Goal: Task Accomplishment & Management: Manage account settings

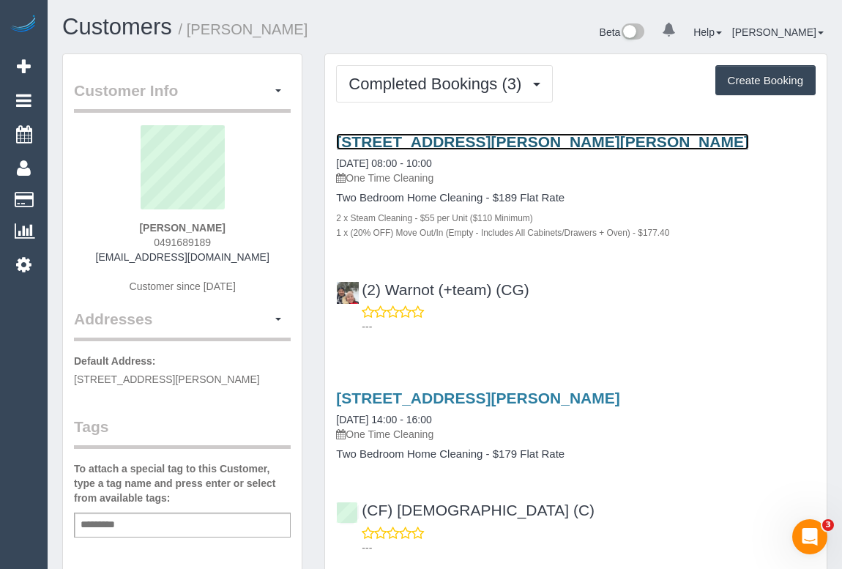
click at [488, 140] on link "65 O'Grady Street, Albert Park, VIC 3206" at bounding box center [542, 141] width 413 height 17
click at [453, 140] on link "65 O'Grady Street, Albert Park, VIC 3206" at bounding box center [542, 141] width 413 height 17
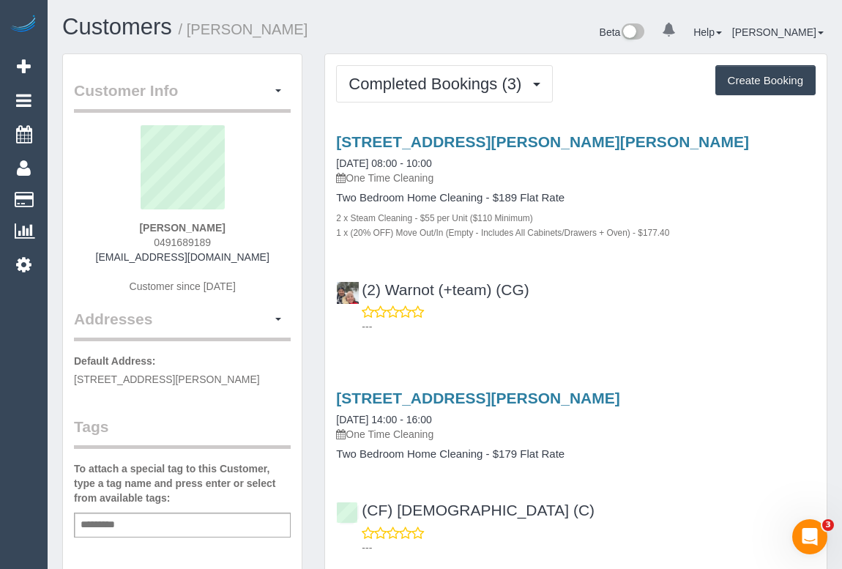
drag, startPoint x: 354, startPoint y: 178, endPoint x: 449, endPoint y: 178, distance: 95.2
click at [449, 178] on p "One Time Cleaning" at bounding box center [576, 178] width 480 height 15
copy p "One Time Cleaning"
drag, startPoint x: 337, startPoint y: 196, endPoint x: 483, endPoint y: 198, distance: 146.5
click at [483, 198] on h4 "Two Bedroom Home Cleaning - $189 Flat Rate" at bounding box center [576, 198] width 480 height 12
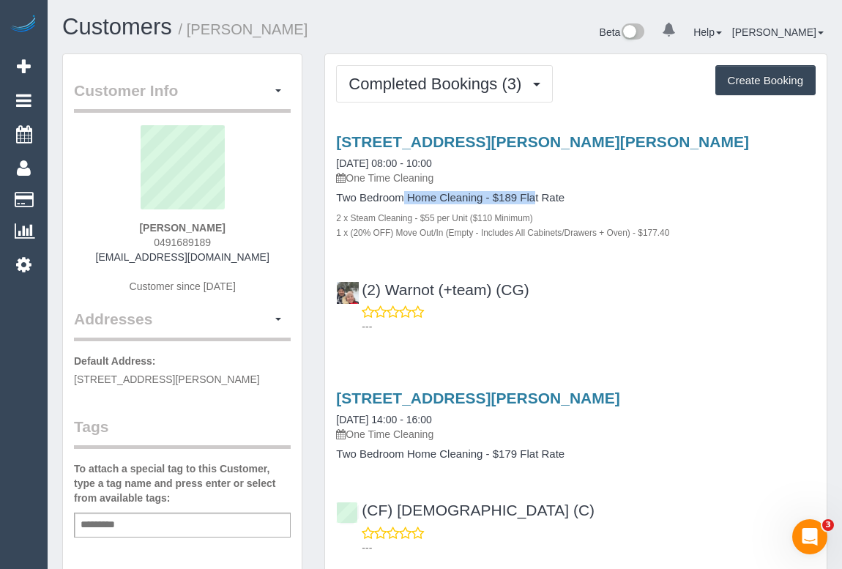
copy h4 "Two Bedroom Home Cleaning"
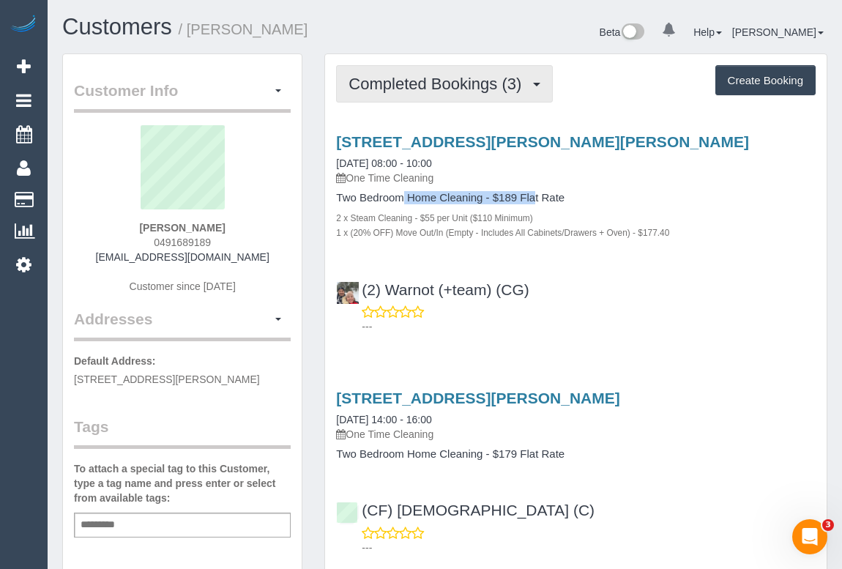
click at [450, 88] on span "Completed Bookings (3)" at bounding box center [439, 84] width 180 height 18
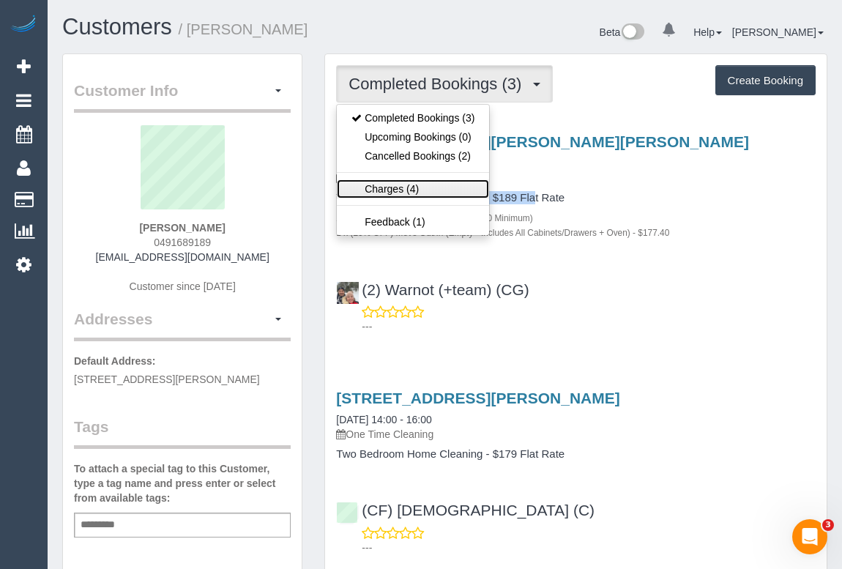
click at [398, 185] on link "Charges (4)" at bounding box center [413, 188] width 152 height 19
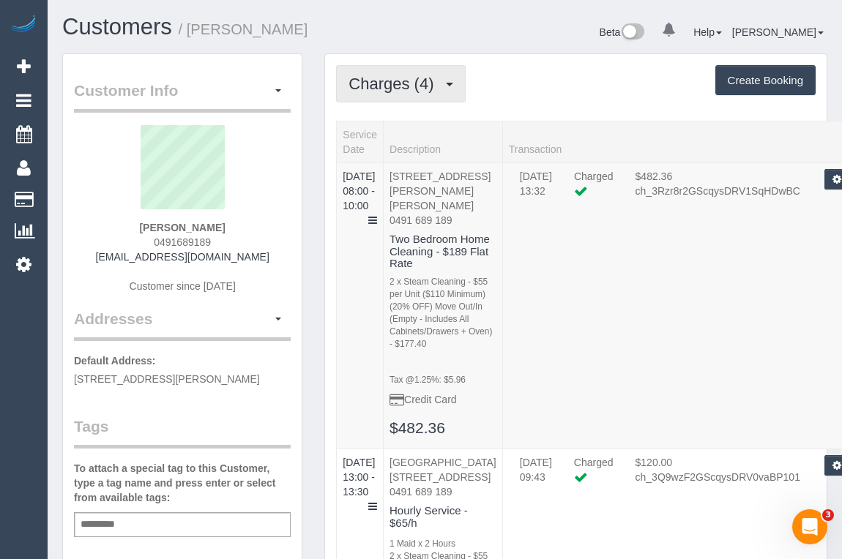
click at [398, 83] on span "Charges (4)" at bounding box center [395, 84] width 92 height 18
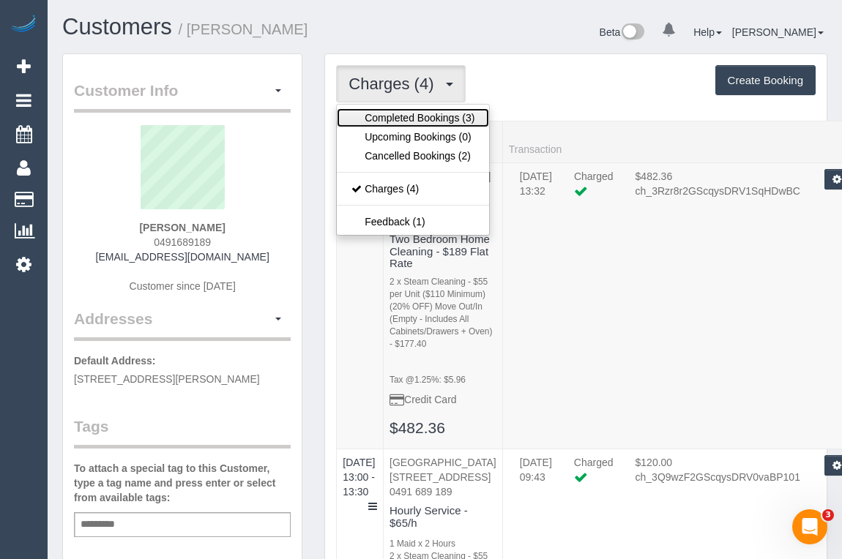
click at [402, 116] on link "Completed Bookings (3)" at bounding box center [413, 117] width 152 height 19
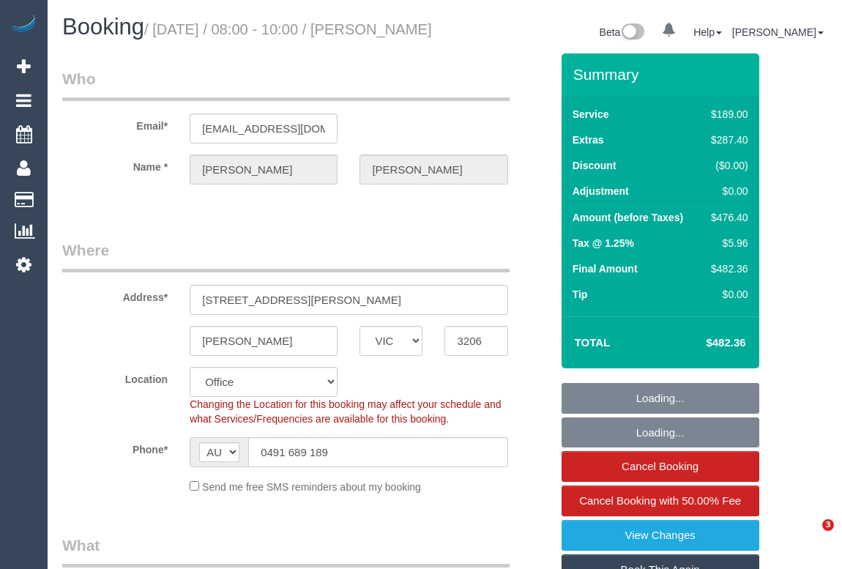
select select "VIC"
select select "string:stripe-pm_1RAeWA2GScqysDRVb6DE5pVx"
select select "number:28"
select select "number:14"
select select "number:19"
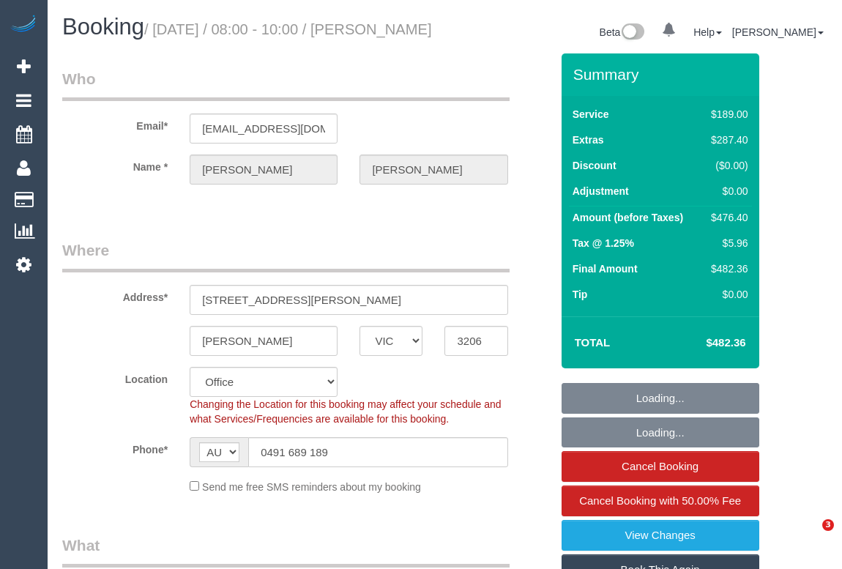
select select "number:36"
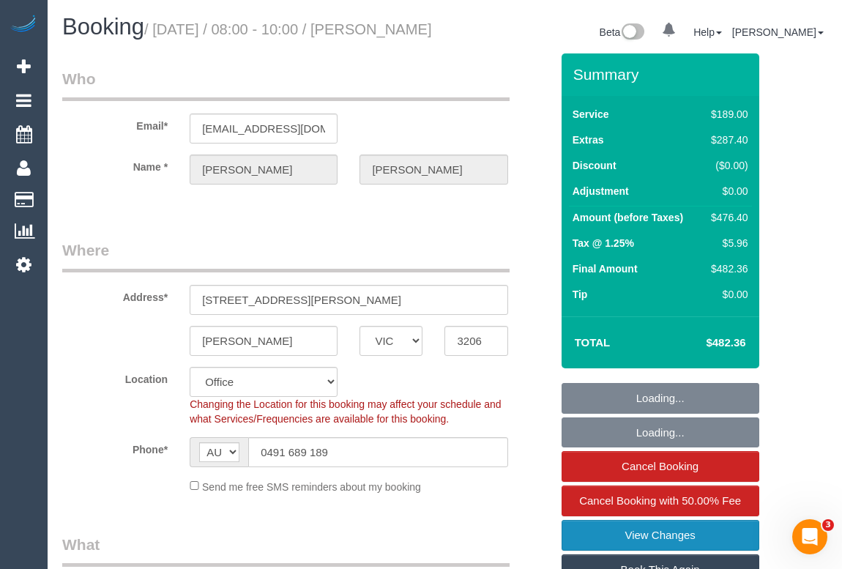
click at [666, 551] on link "View Changes" at bounding box center [661, 535] width 198 height 31
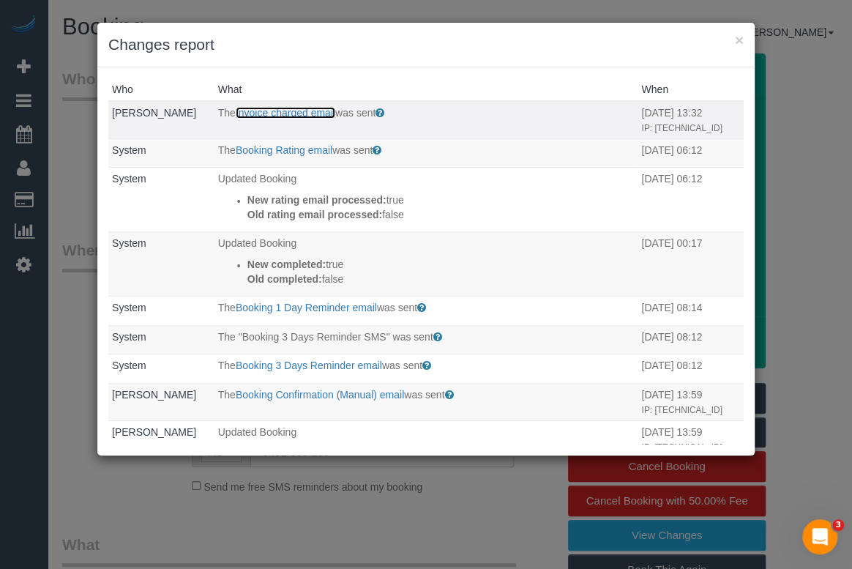
click at [308, 108] on link "Invoice charged email" at bounding box center [286, 113] width 100 height 12
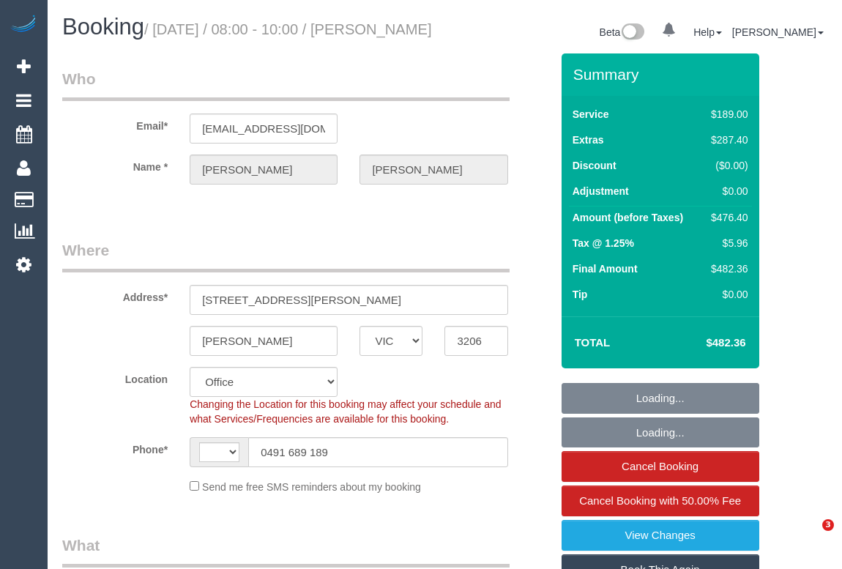
select select "VIC"
select select "string:stripe-pm_1RAeWA2GScqysDRVb6DE5pVx"
select select "number:28"
select select "number:14"
select select "number:19"
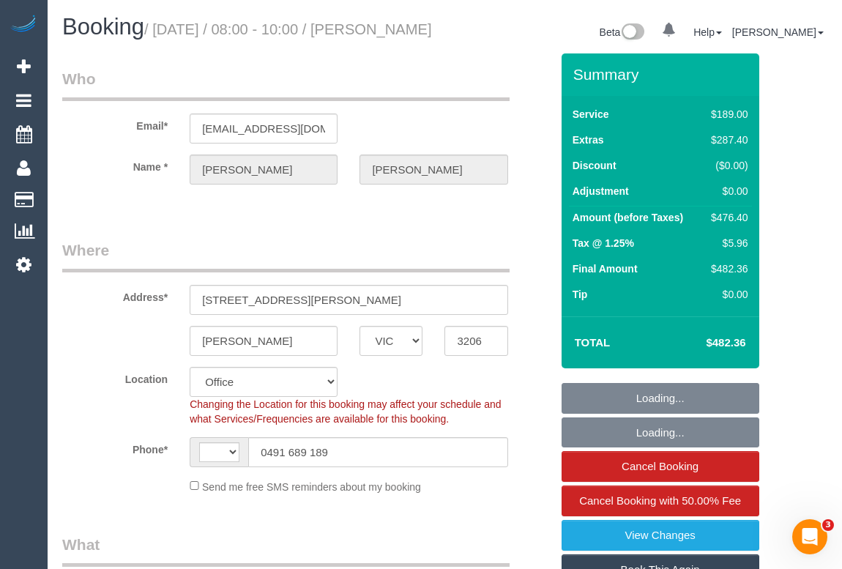
select select "number:36"
select select "string:AU"
select select "object:1991"
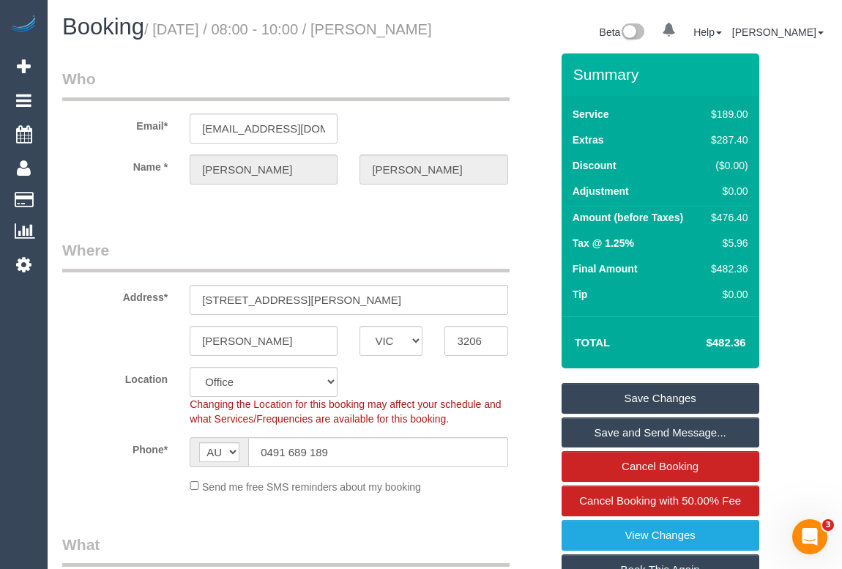
copy small "[PERSON_NAME]"
drag, startPoint x: 378, startPoint y: 26, endPoint x: 378, endPoint y: 43, distance: 16.8
click at [378, 40] on h1 "Booking / [DATE] / 08:00 - 10:00 / [PERSON_NAME]" at bounding box center [248, 27] width 372 height 25
drag, startPoint x: 304, startPoint y: 141, endPoint x: 409, endPoint y: 297, distance: 187.9
click at [125, 144] on div "Email* eagib1@gmail.com" at bounding box center [306, 105] width 510 height 75
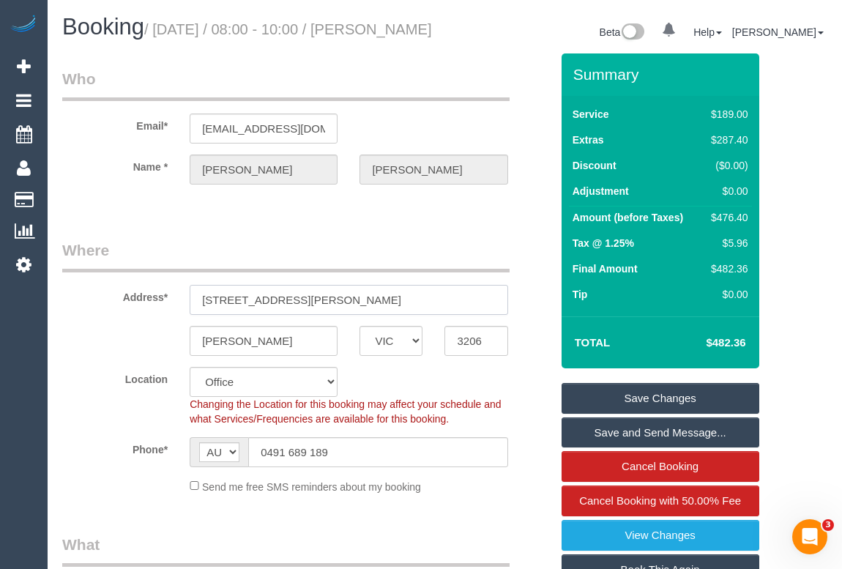
drag, startPoint x: 290, startPoint y: 318, endPoint x: 200, endPoint y: 318, distance: 90.1
click at [200, 315] on input "65 O'Grady Street" at bounding box center [349, 300] width 318 height 30
drag, startPoint x: 269, startPoint y: 359, endPoint x: 138, endPoint y: 360, distance: 131.8
click at [138, 356] on div "Albert Park ACT NSW NT QLD SA TAS VIC WA 3206" at bounding box center [306, 341] width 510 height 30
drag, startPoint x: 451, startPoint y: 354, endPoint x: 487, endPoint y: 354, distance: 35.9
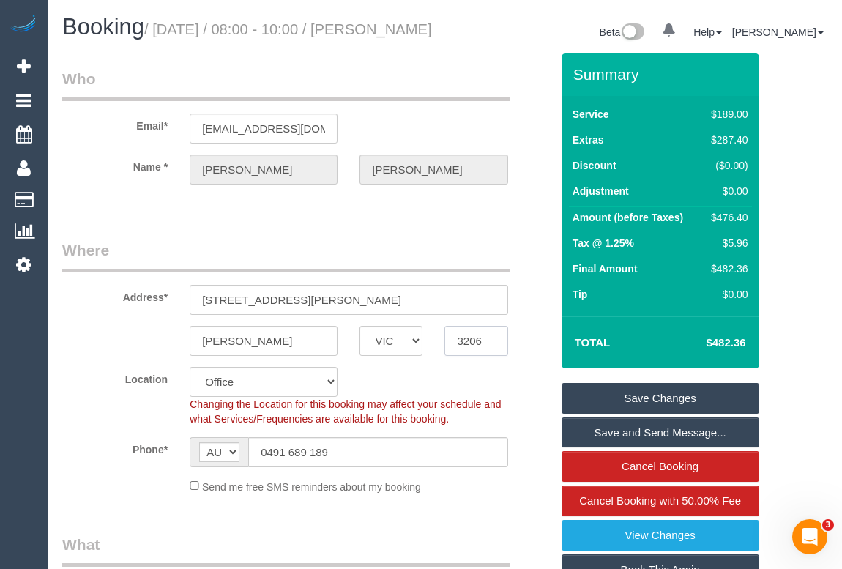
click at [487, 354] on input "3206" at bounding box center [475, 341] width 63 height 30
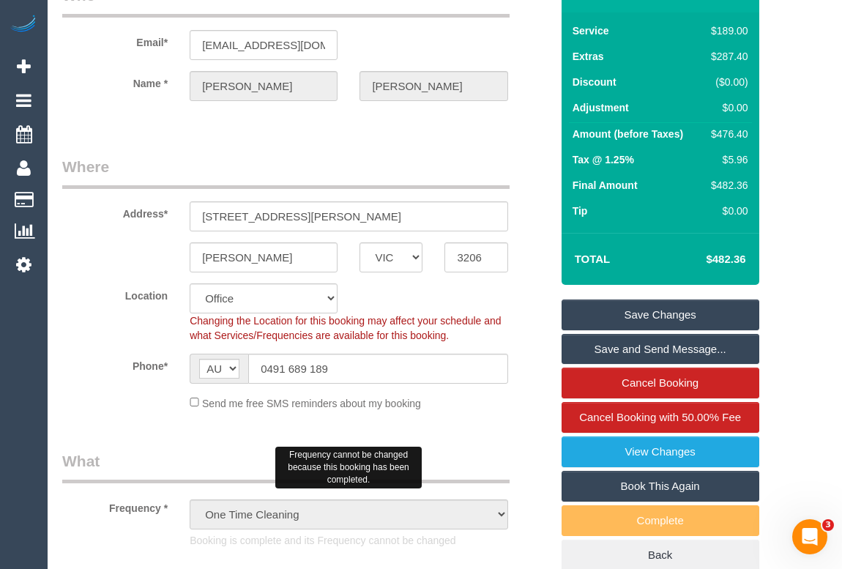
scroll to position [199, 0]
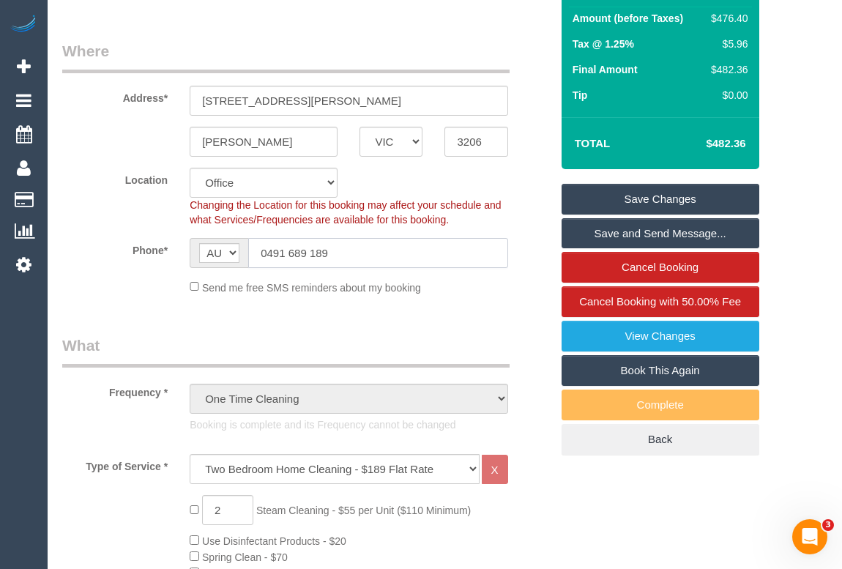
drag, startPoint x: 360, startPoint y: 262, endPoint x: 530, endPoint y: 354, distance: 193.3
click at [150, 268] on div "Phone* AF AL DZ AD AO AI AQ AG AR AM AW AU AT AZ BS BH BD BB BY BE BZ BJ BM BT …" at bounding box center [306, 253] width 510 height 30
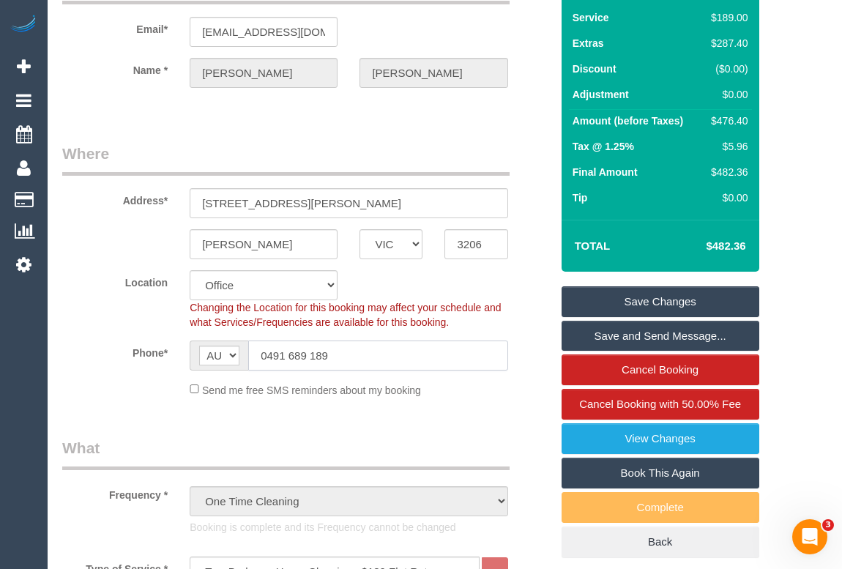
scroll to position [0, 0]
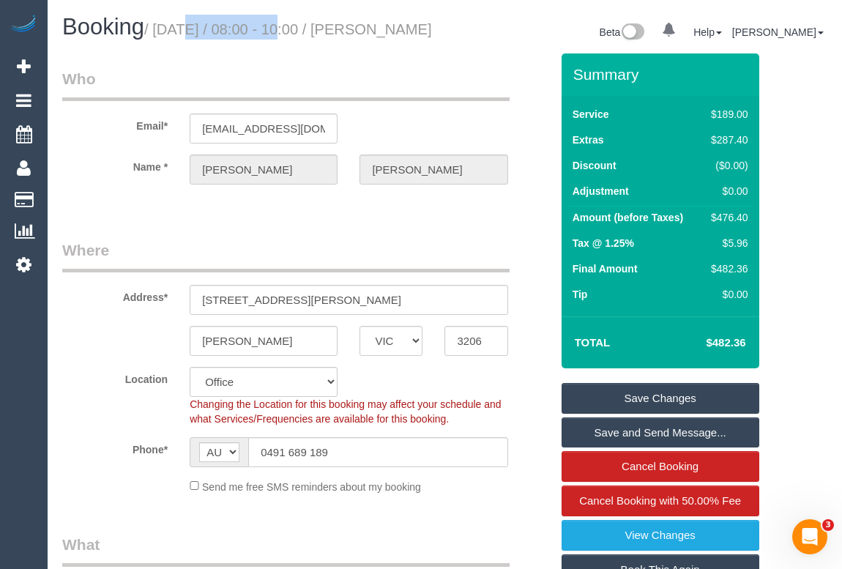
drag, startPoint x: 193, startPoint y: 31, endPoint x: 261, endPoint y: 31, distance: 68.1
click at [261, 31] on small "/ August 23, 2025 / 08:00 - 10:00 / Elise Gibbons" at bounding box center [288, 29] width 288 height 16
copy small "August 23, 2025"
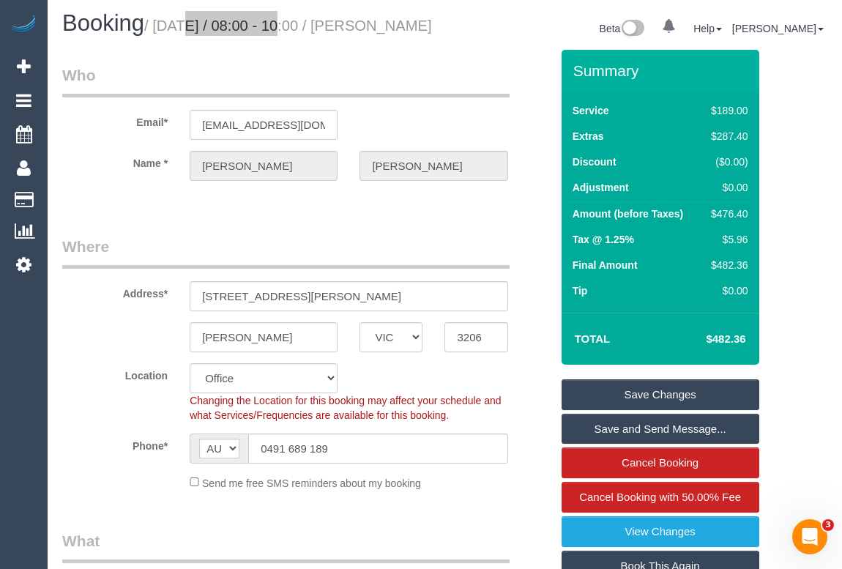
scroll to position [399, 0]
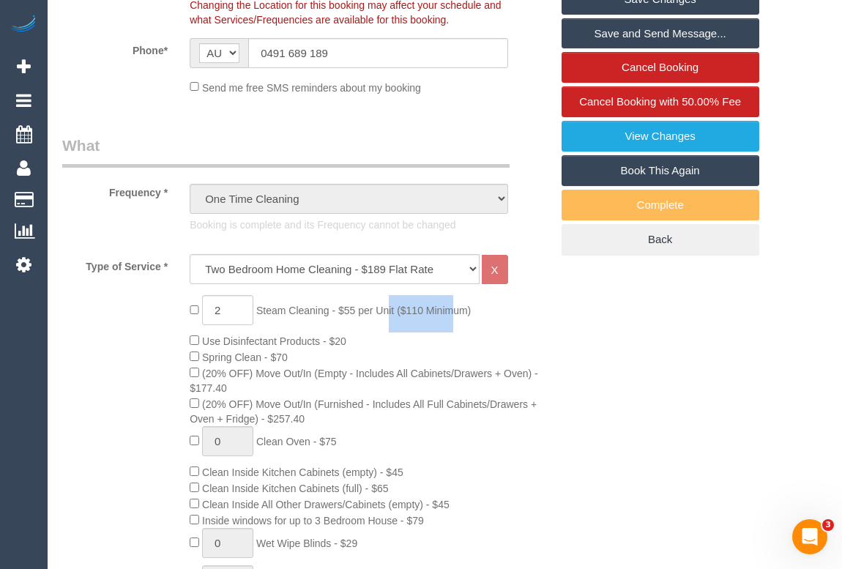
drag, startPoint x: 264, startPoint y: 324, endPoint x: 335, endPoint y: 331, distance: 71.3
click at [335, 316] on span "Steam Cleaning - $55 per Unit ($110 Minimum)" at bounding box center [363, 311] width 215 height 12
copy span "Steam Cleaning"
drag, startPoint x: 264, startPoint y: 388, endPoint x: 536, endPoint y: 394, distance: 271.7
click at [536, 394] on span "(20% OFF) Move Out/In (Empty - Includes All Cabinets/Drawers + Oven) - $177.40" at bounding box center [364, 381] width 349 height 26
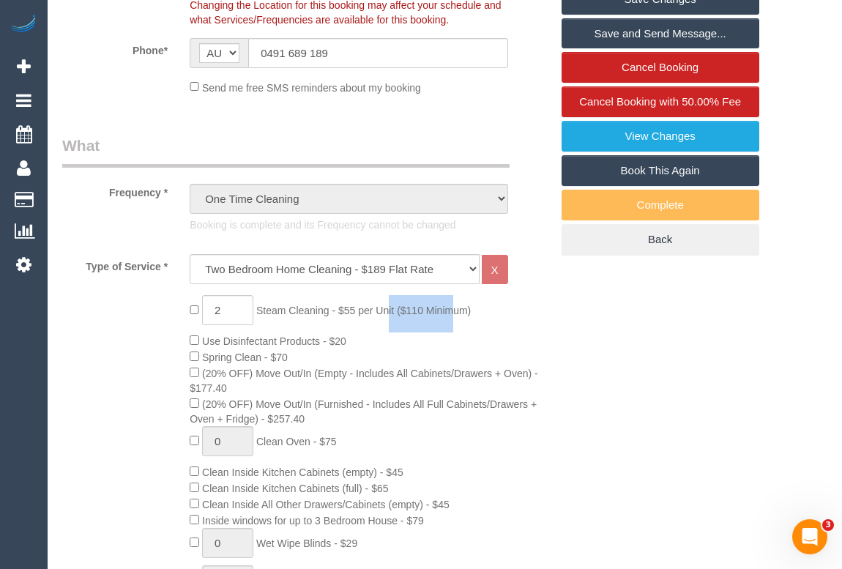
copy span "Move Out/In (Empty - Includes All Cabinets/Drawers + Oven)"
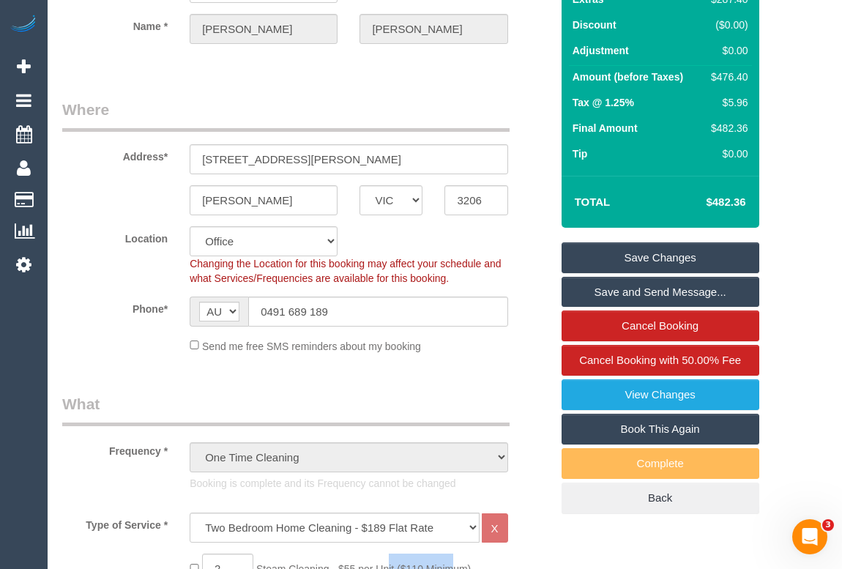
scroll to position [0, 0]
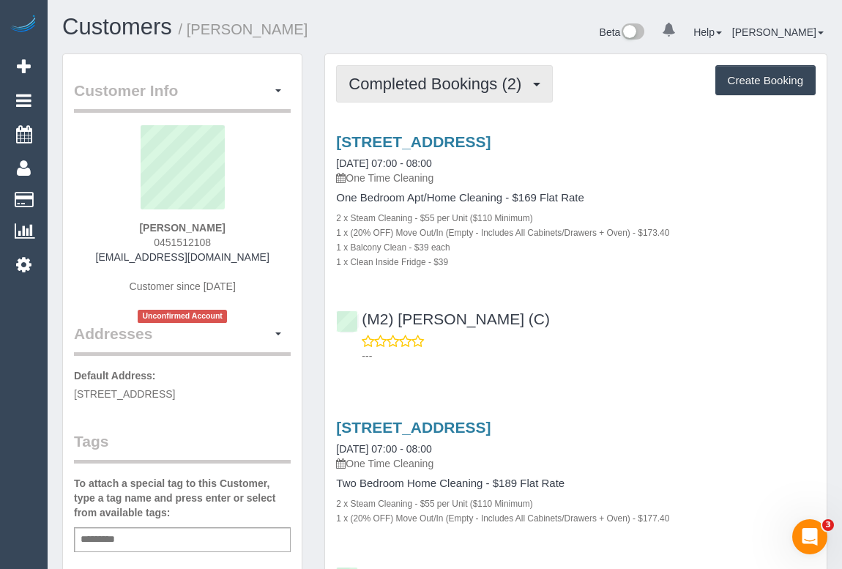
click at [432, 78] on span "Completed Bookings (2)" at bounding box center [439, 84] width 180 height 18
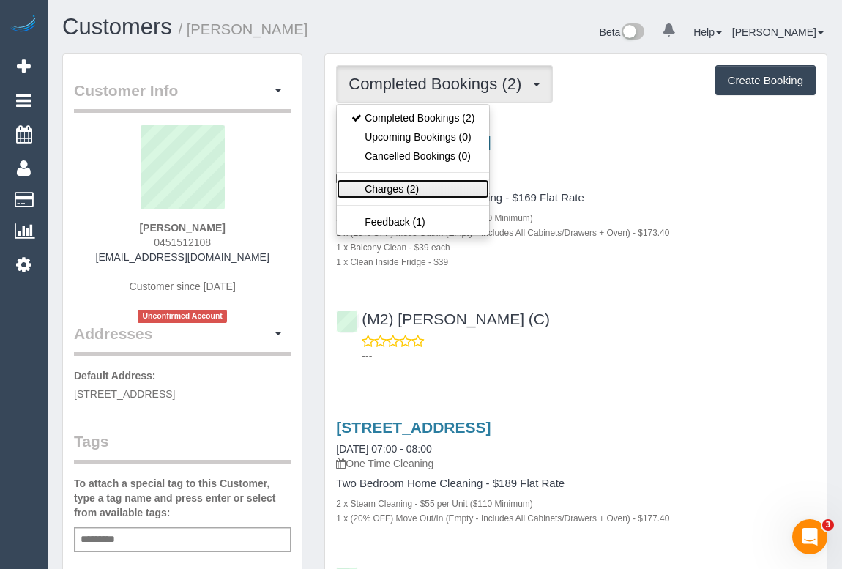
click at [394, 185] on link "Charges (2)" at bounding box center [413, 188] width 152 height 19
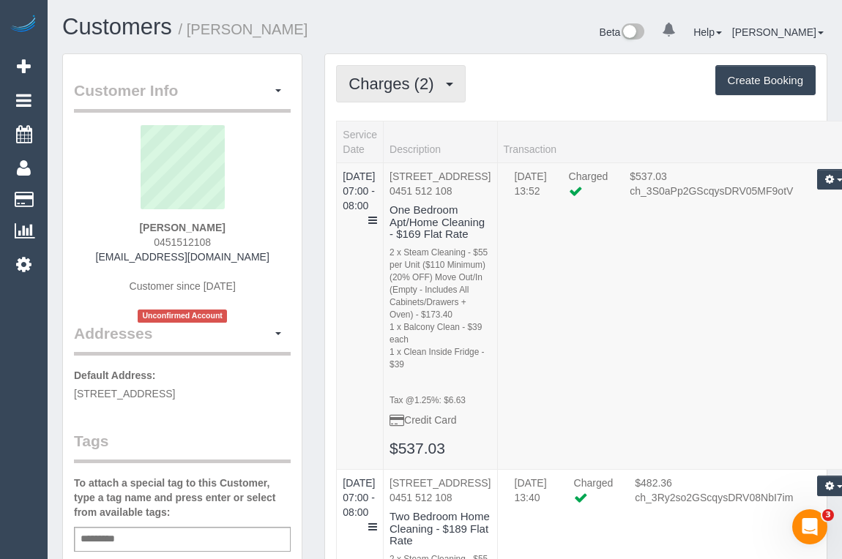
click at [402, 92] on button "Charges (2)" at bounding box center [400, 83] width 129 height 37
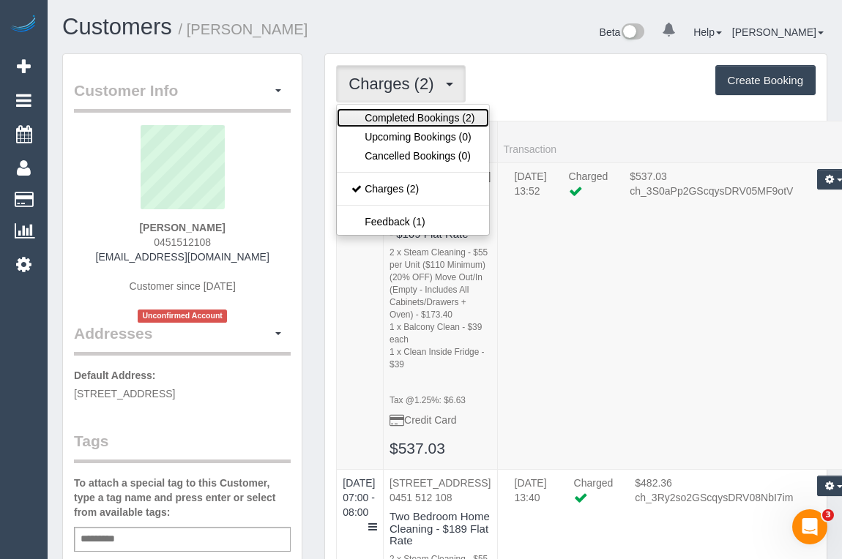
click at [403, 117] on link "Completed Bookings (2)" at bounding box center [413, 117] width 152 height 19
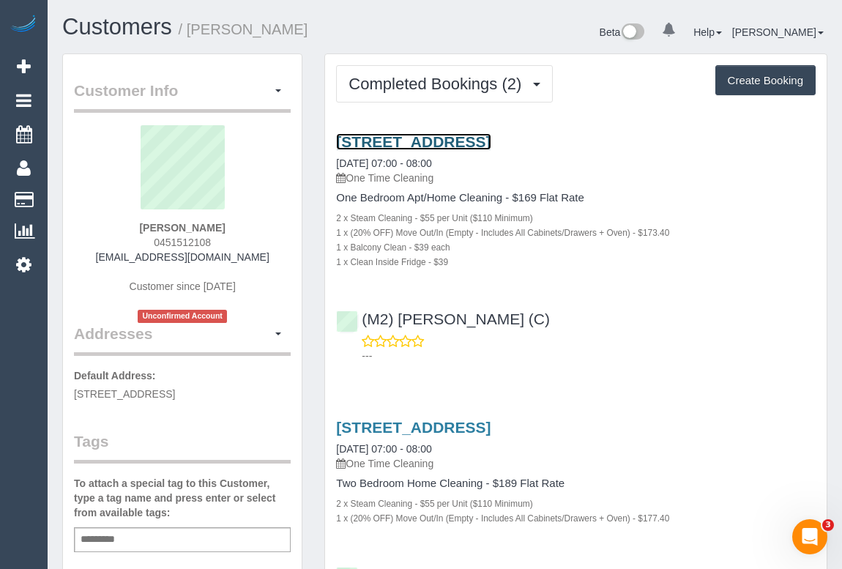
click at [454, 139] on link "93 Flemington Rd, 712, North Melbourne, VIC 3051" at bounding box center [413, 141] width 155 height 17
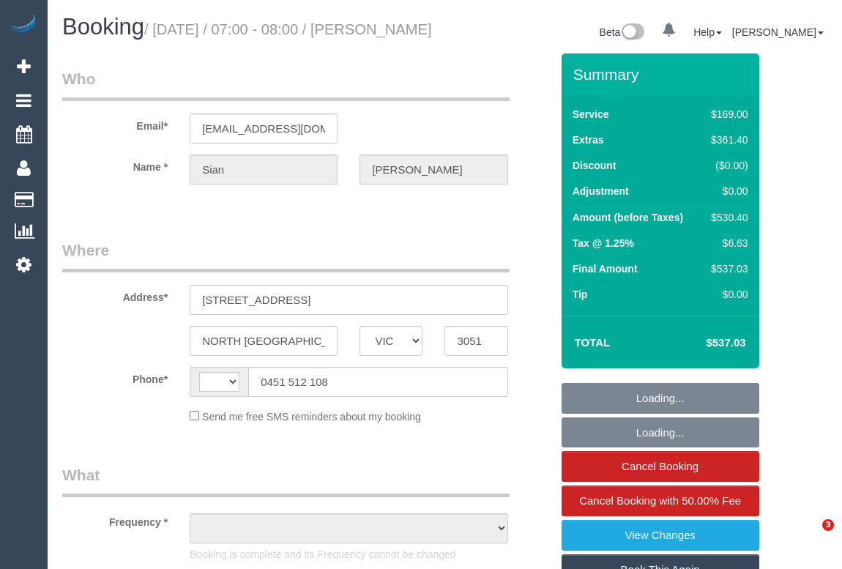
select select "VIC"
select select "string:stripe-pm_1Rq3P02GScqysDRVxugWByjk"
select select "string:AU"
select select "object:714"
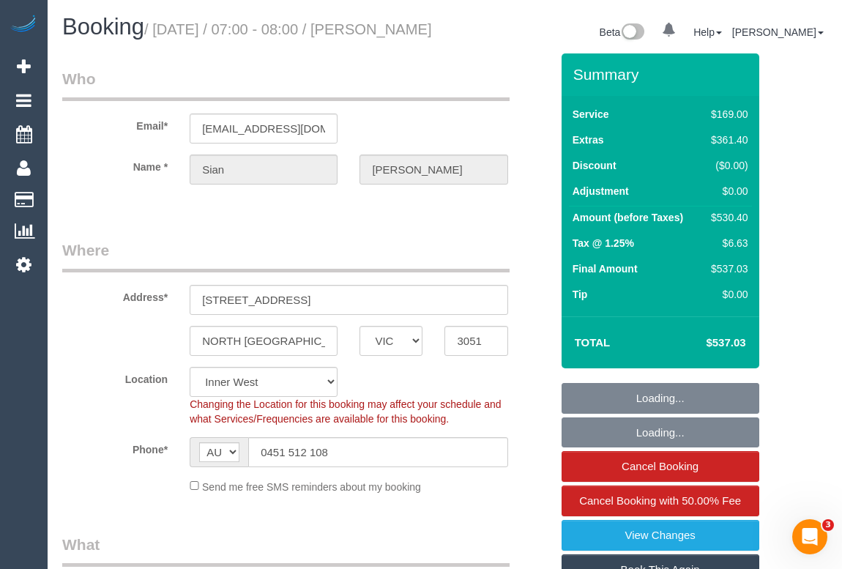
select select "number:28"
select select "number:16"
select select "number:19"
select select "number:25"
select select "number:26"
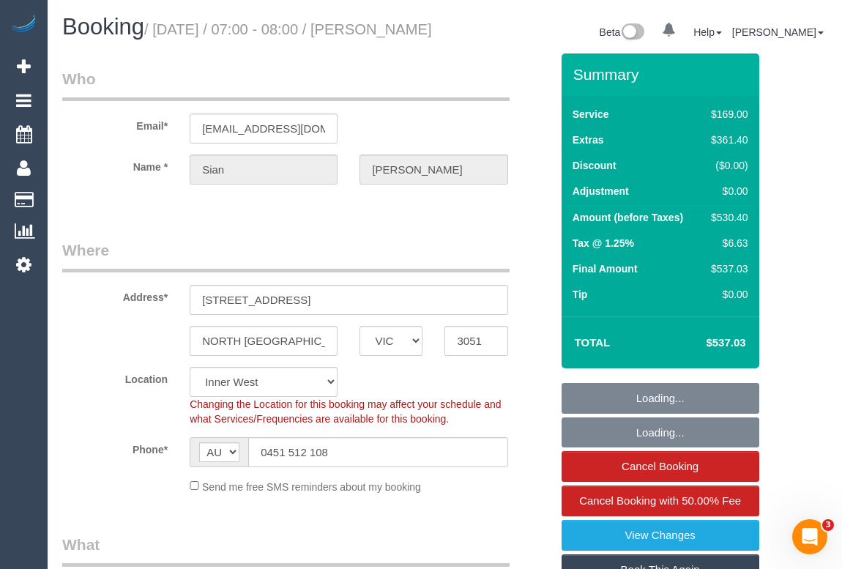
select select "object:1540"
select select "spot1"
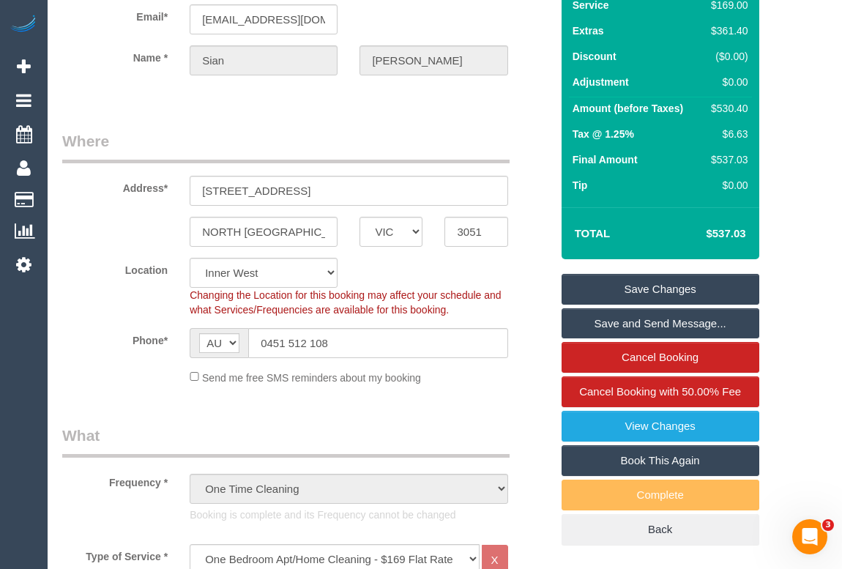
scroll to position [399, 0]
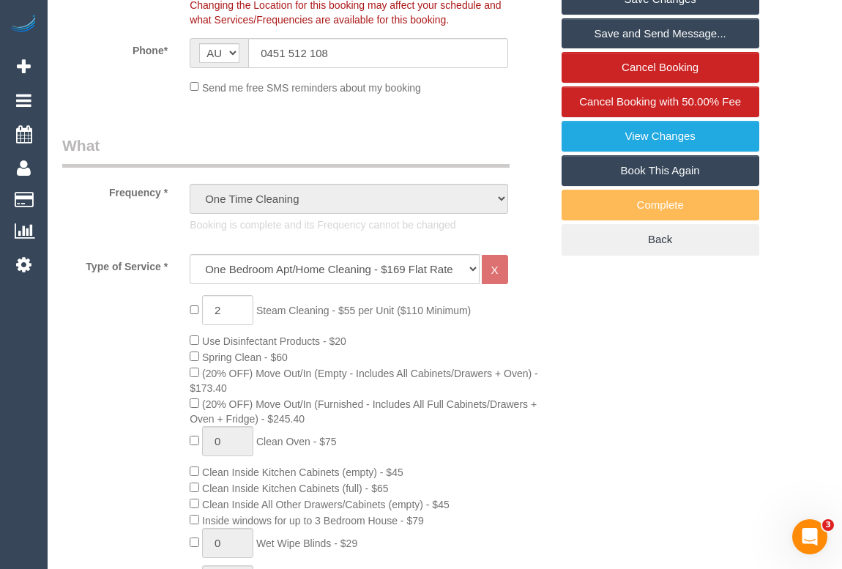
click at [654, 185] on link "Book This Again" at bounding box center [661, 170] width 198 height 31
select select "VIC"
select select "number:28"
select select "number:16"
select select "number:19"
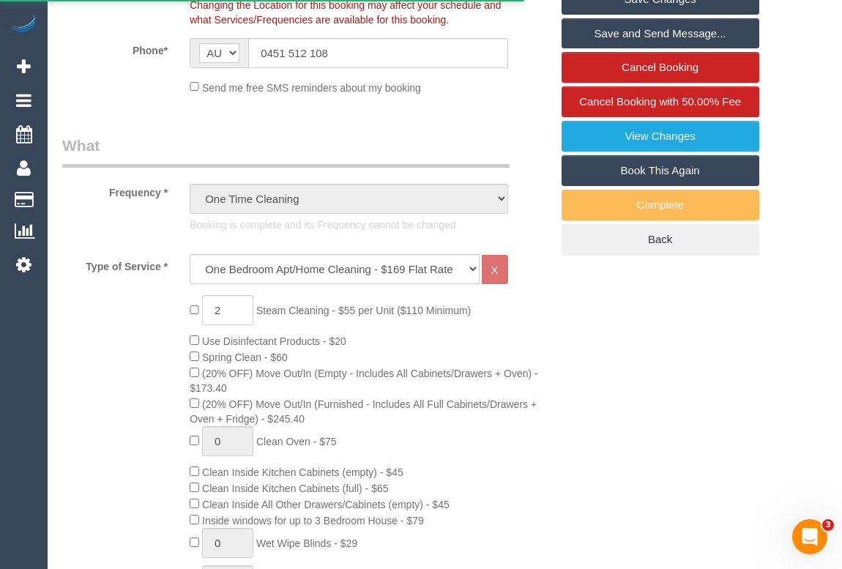
select select "number:25"
select select "number:26"
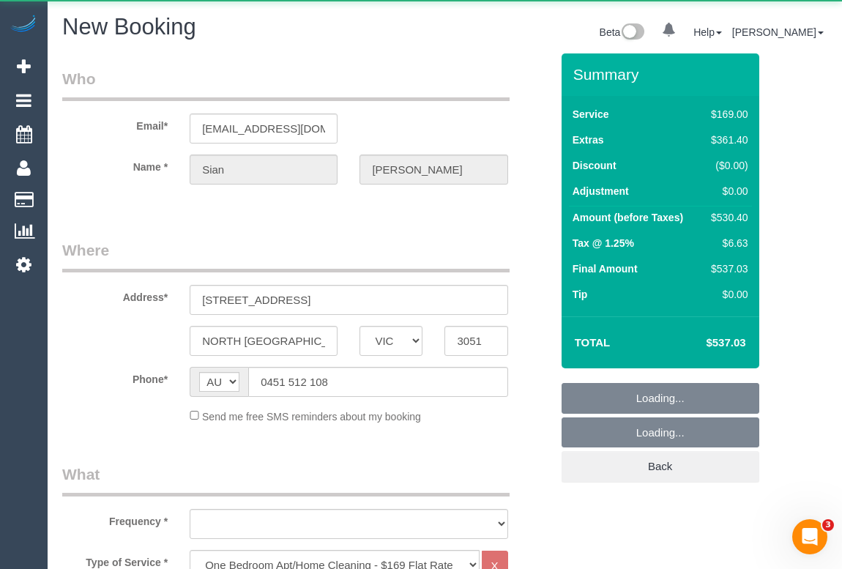
select select "string:stripe-pm_1Rq3P02GScqysDRVxugWByjk"
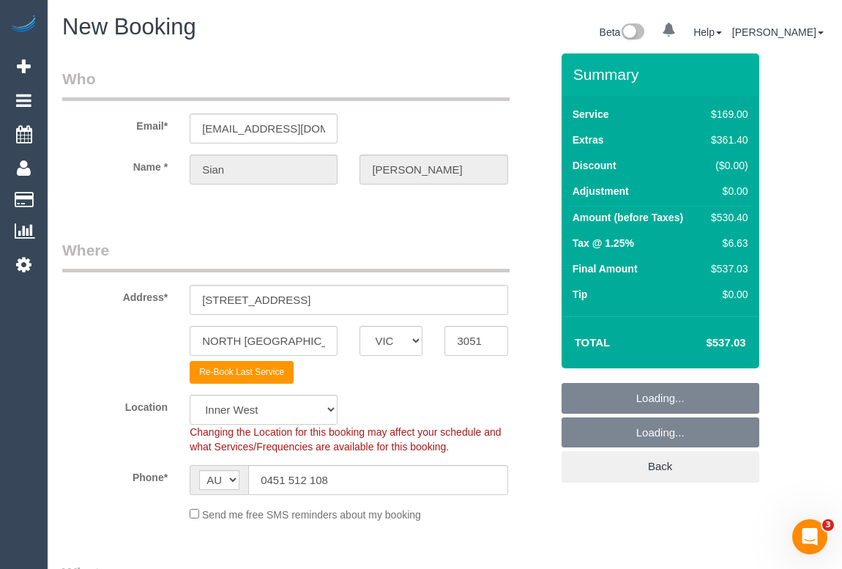
select select "object:3345"
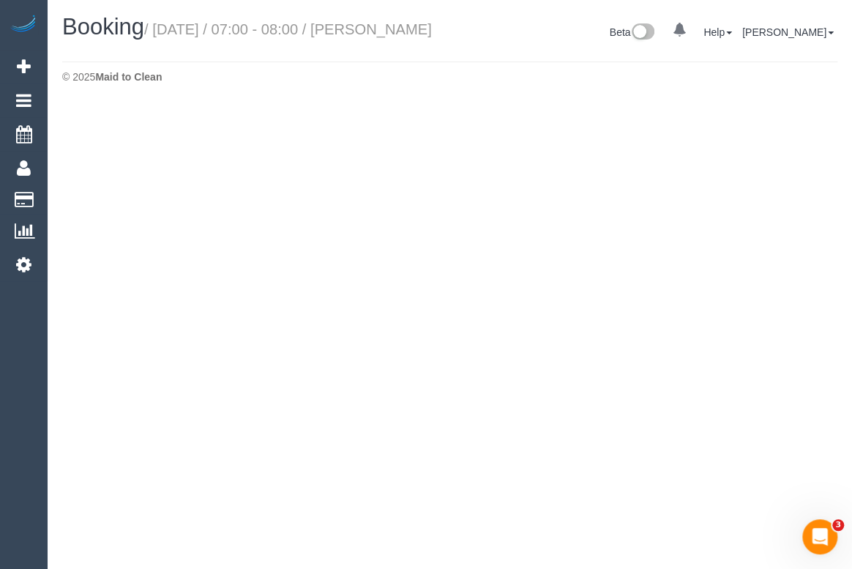
select select "VIC"
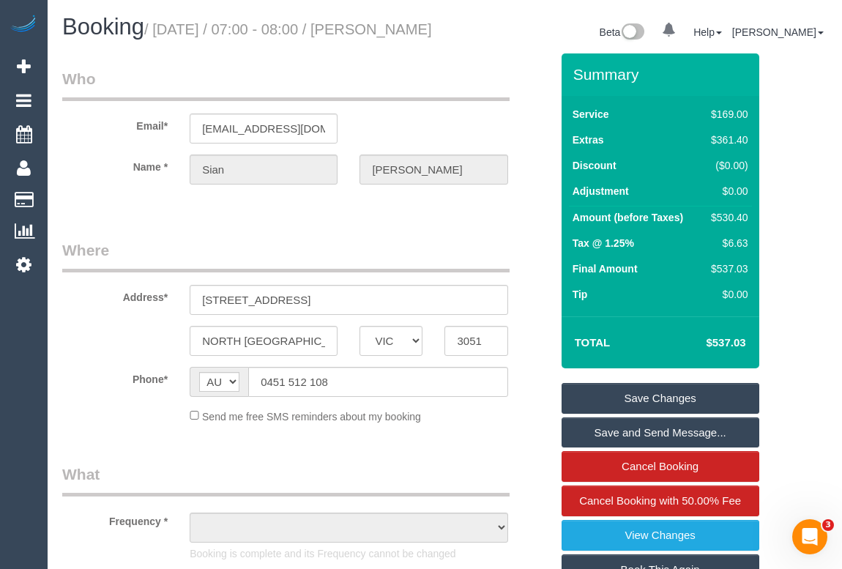
select select "object:3550"
select select "string:stripe-pm_1Rq3P02GScqysDRVxugWByjk"
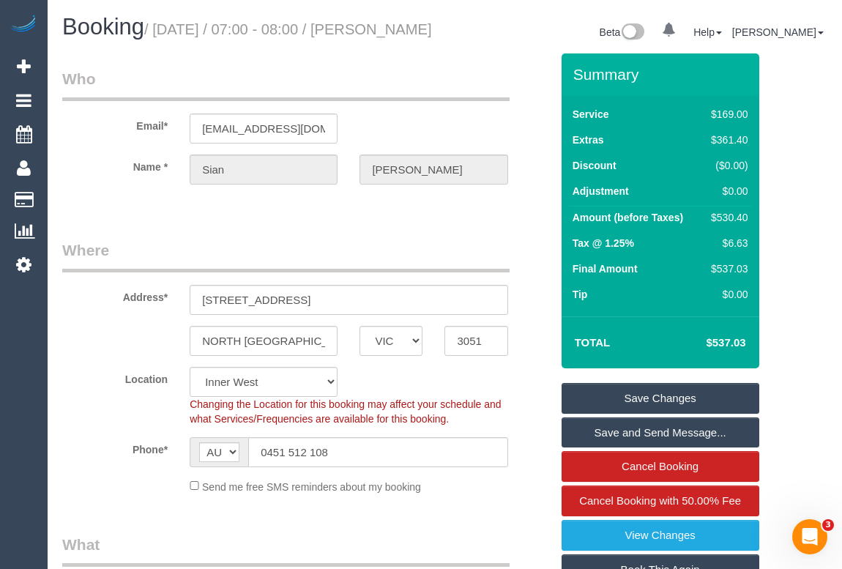
select select "object:3653"
select select "spot11"
select select "number:28"
select select "number:16"
select select "number:19"
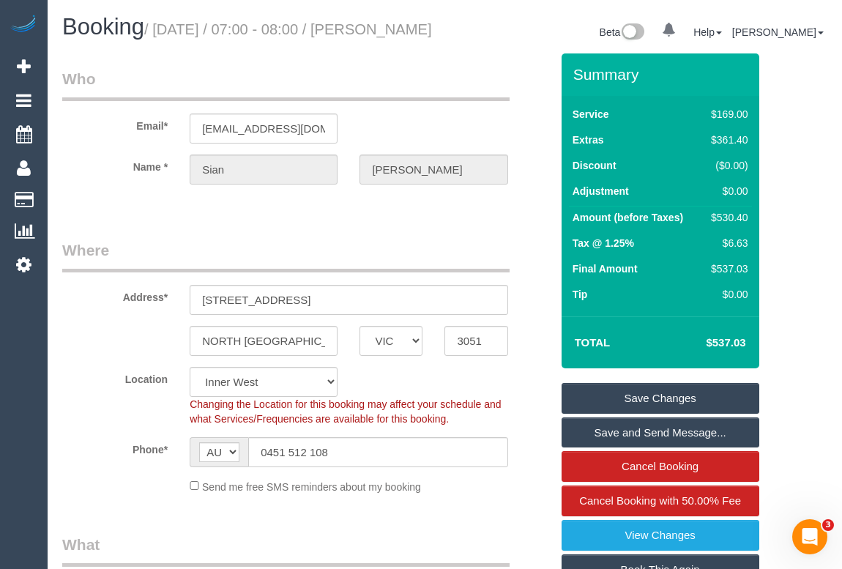
select select "number:25"
select select "number:26"
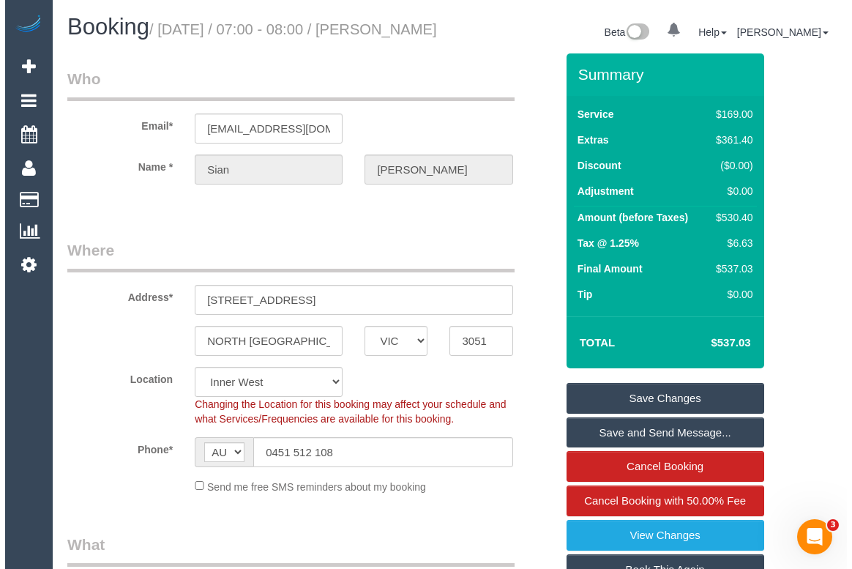
scroll to position [266, 0]
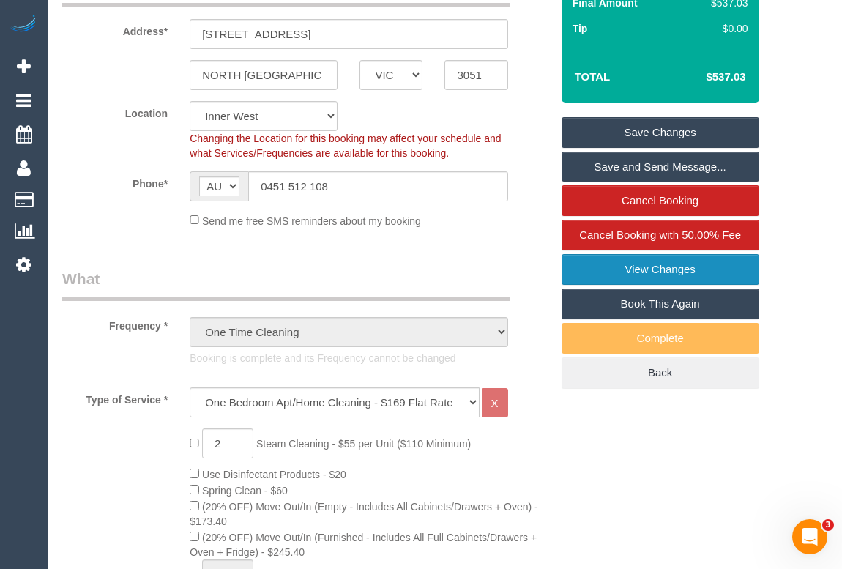
click at [658, 285] on link "View Changes" at bounding box center [661, 269] width 198 height 31
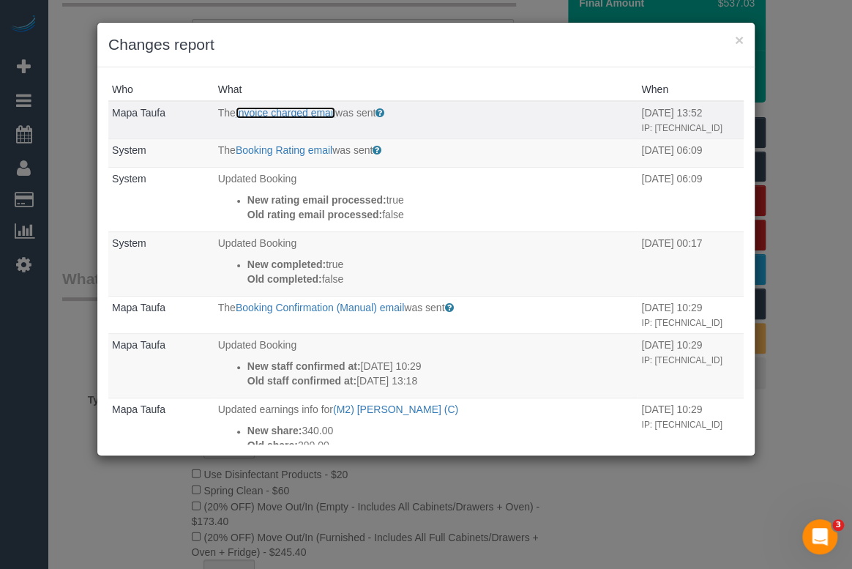
click at [318, 110] on link "Invoice charged email" at bounding box center [286, 113] width 100 height 12
